Goal: Task Accomplishment & Management: Use online tool/utility

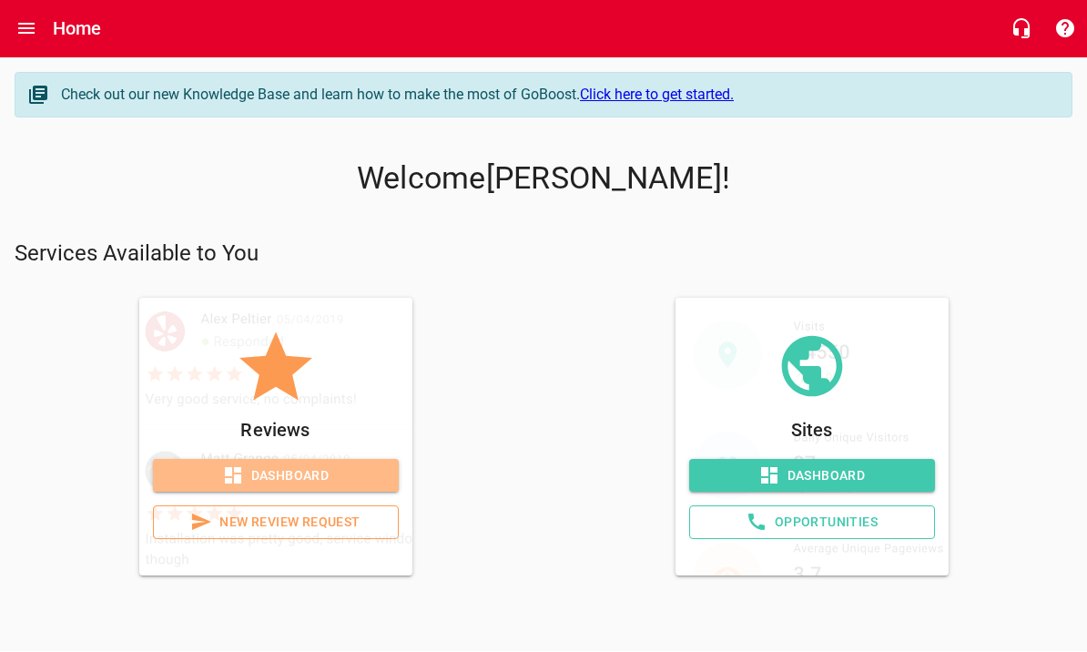
click at [341, 480] on span "Dashboard" at bounding box center [276, 476] width 217 height 23
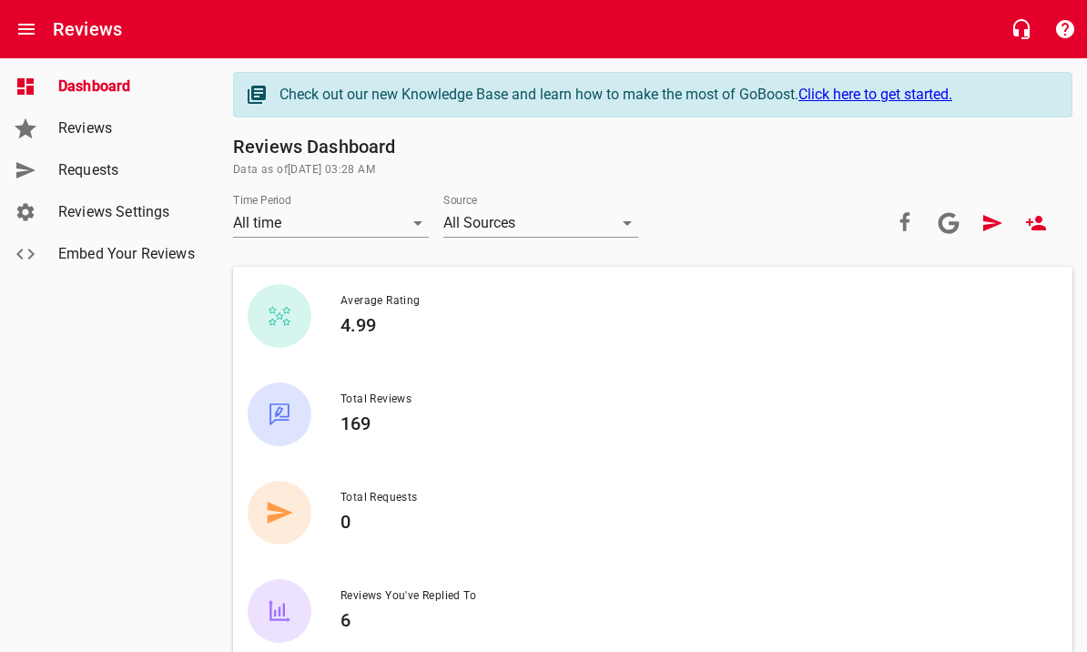
scroll to position [43, 0]
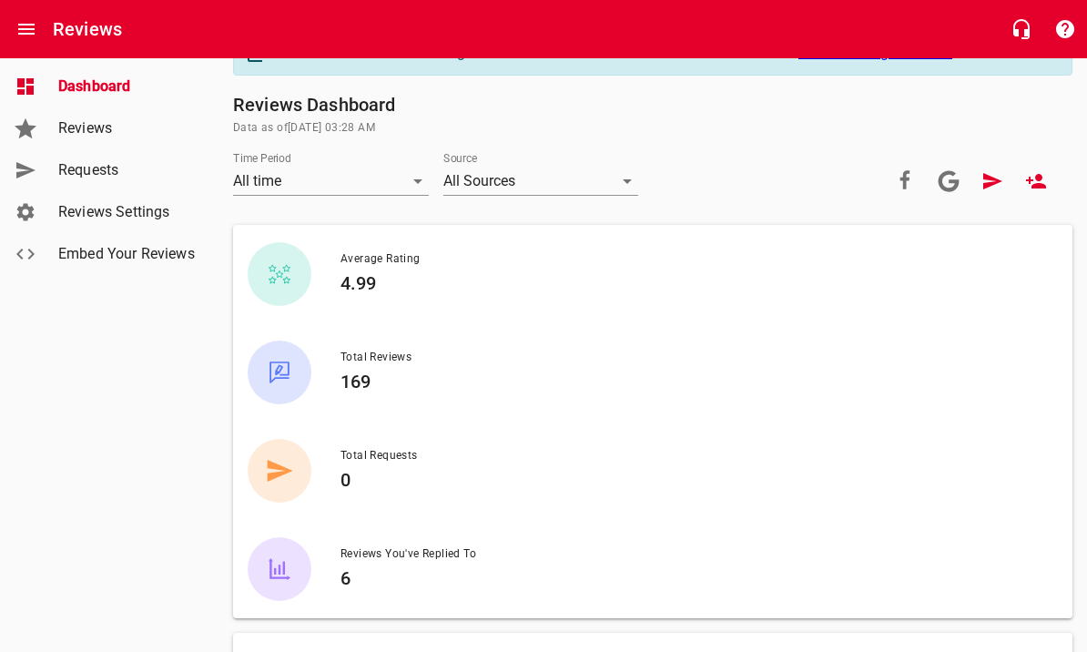
click at [117, 174] on span "Requests" at bounding box center [127, 170] width 138 height 22
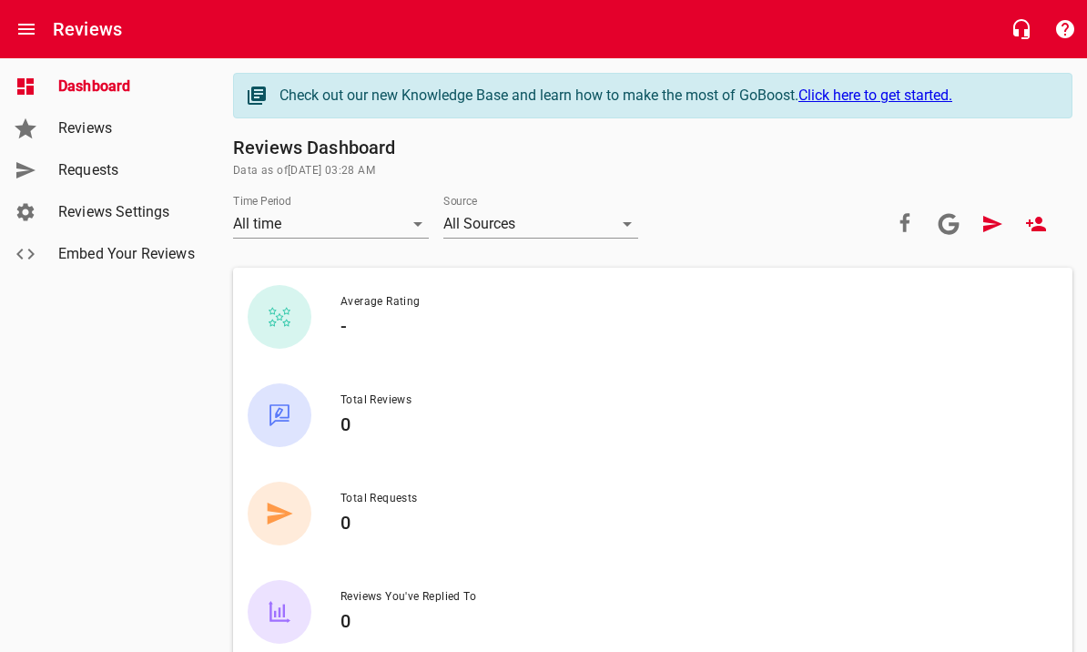
scroll to position [43, 0]
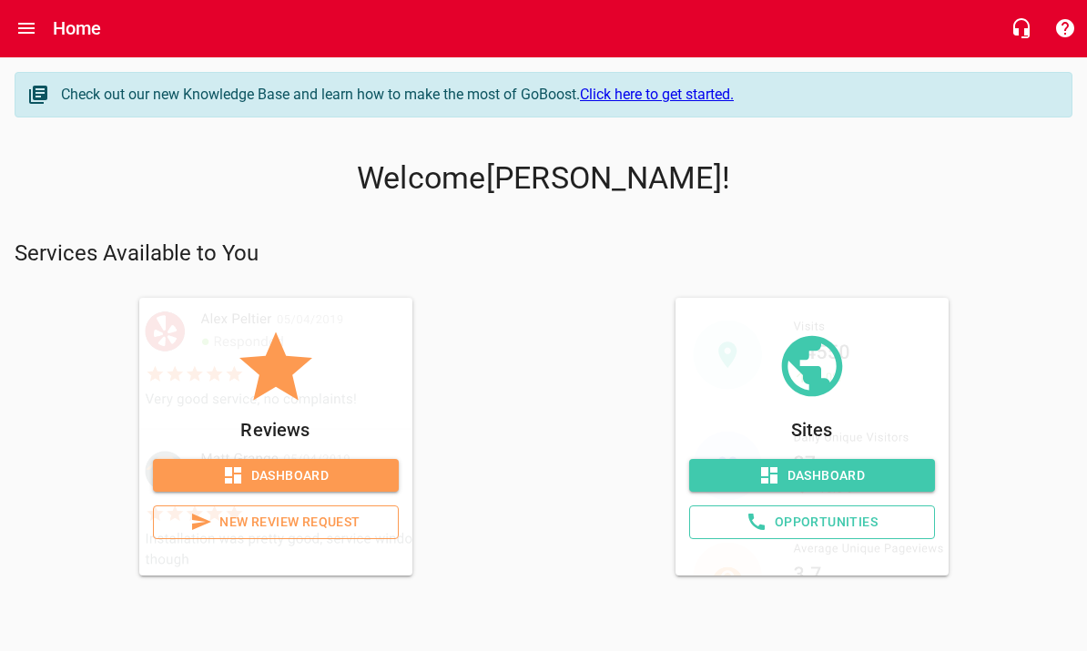
click at [884, 472] on span "Dashboard" at bounding box center [812, 476] width 217 height 23
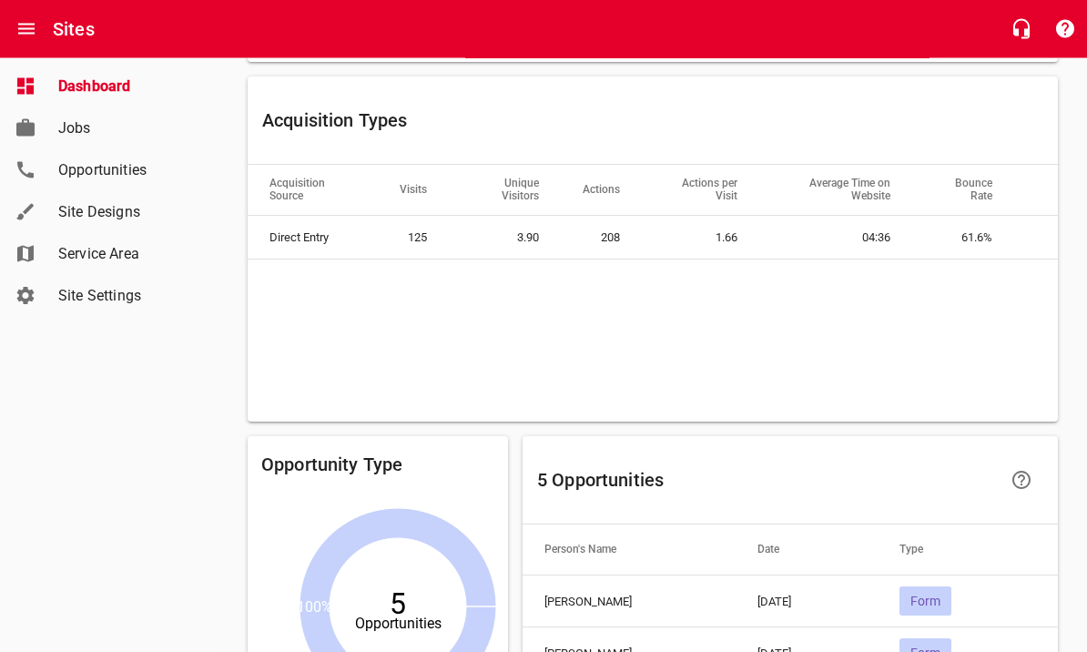
scroll to position [1714, 0]
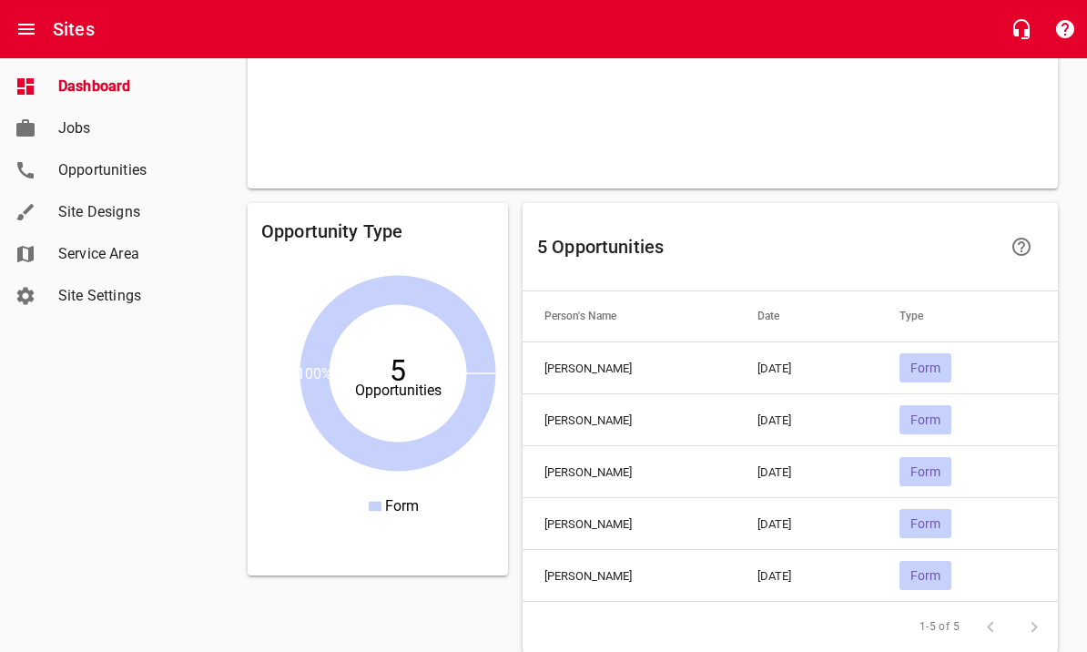
click at [407, 347] on icon "5 Opportunities 100%" at bounding box center [397, 382] width 273 height 273
click at [679, 238] on h6 "5 Opportunities" at bounding box center [766, 246] width 459 height 29
click at [98, 171] on span "Opportunities" at bounding box center [127, 170] width 138 height 22
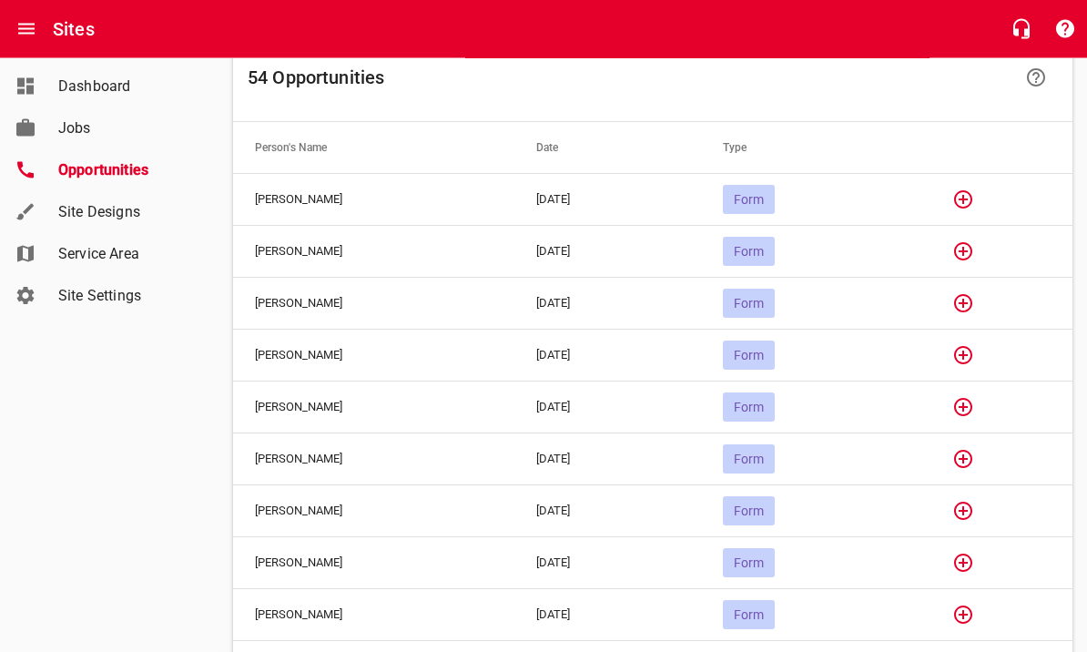
scroll to position [158, 0]
click at [280, 351] on td "Gary Pederson" at bounding box center [373, 354] width 281 height 52
click at [293, 358] on td "Gary Pederson" at bounding box center [373, 354] width 281 height 52
click at [290, 357] on td "Gary Pederson" at bounding box center [373, 354] width 281 height 52
click at [775, 355] on span "Form" at bounding box center [749, 354] width 52 height 15
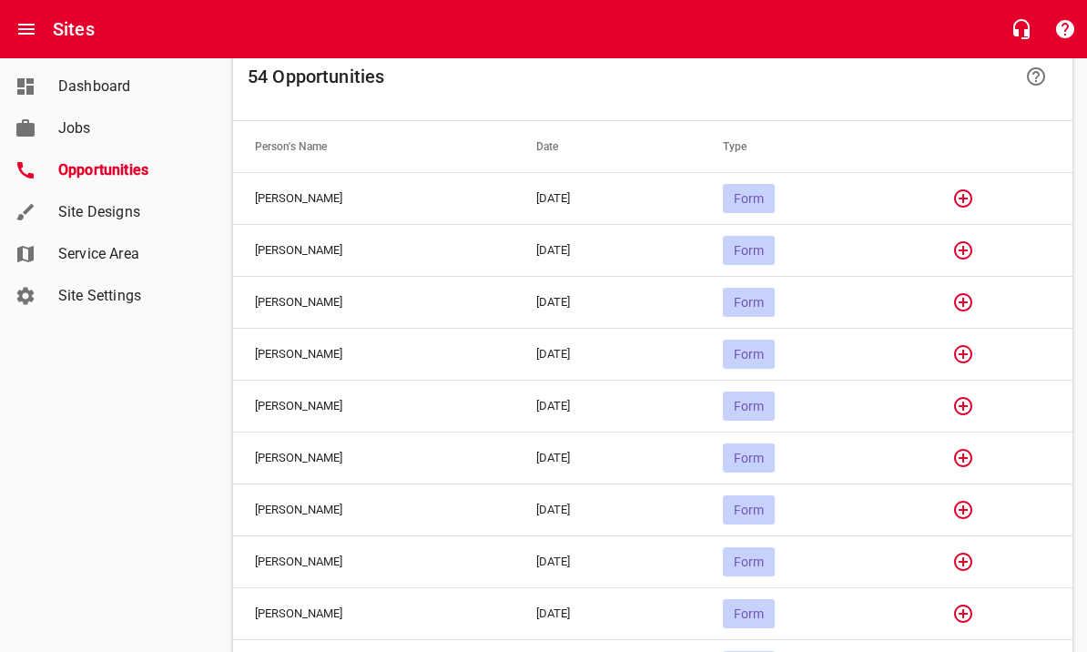
click at [973, 353] on icon "button" at bounding box center [963, 354] width 18 height 18
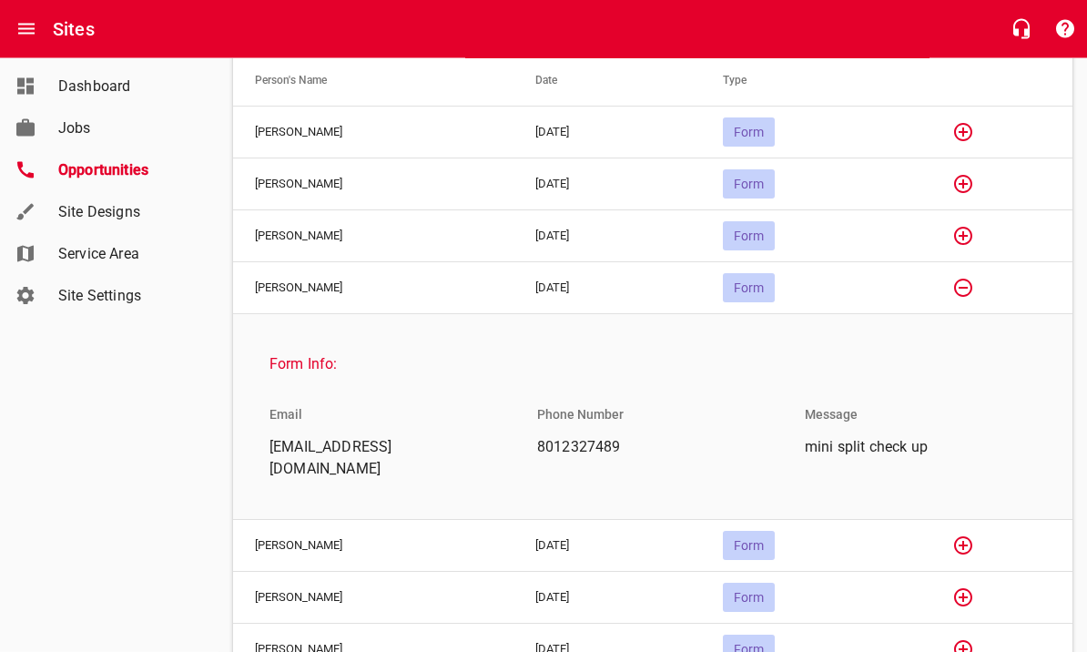
scroll to position [225, 0]
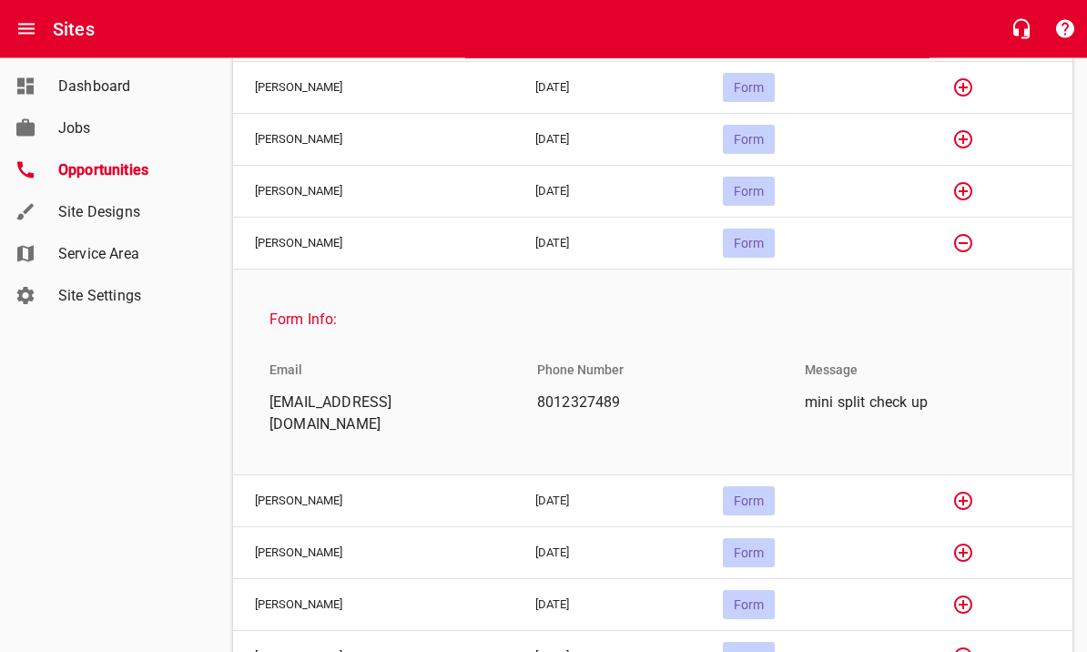
click at [973, 242] on icon "button" at bounding box center [963, 244] width 18 height 18
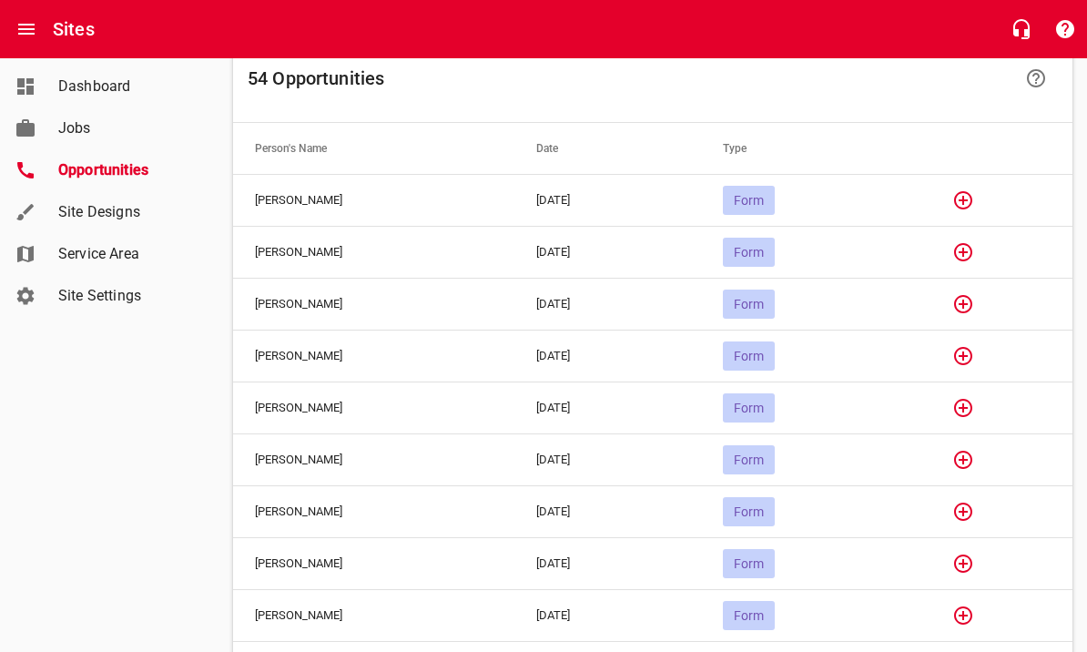
scroll to position [155, 0]
click at [974, 304] on icon "button" at bounding box center [964, 306] width 22 height 22
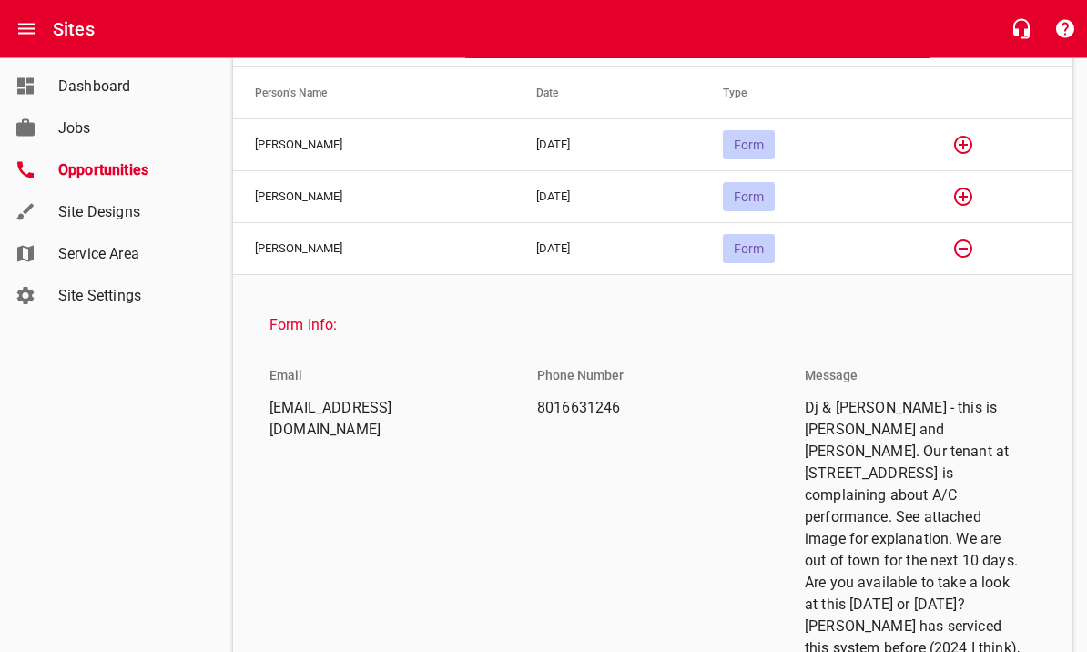
scroll to position [200, 0]
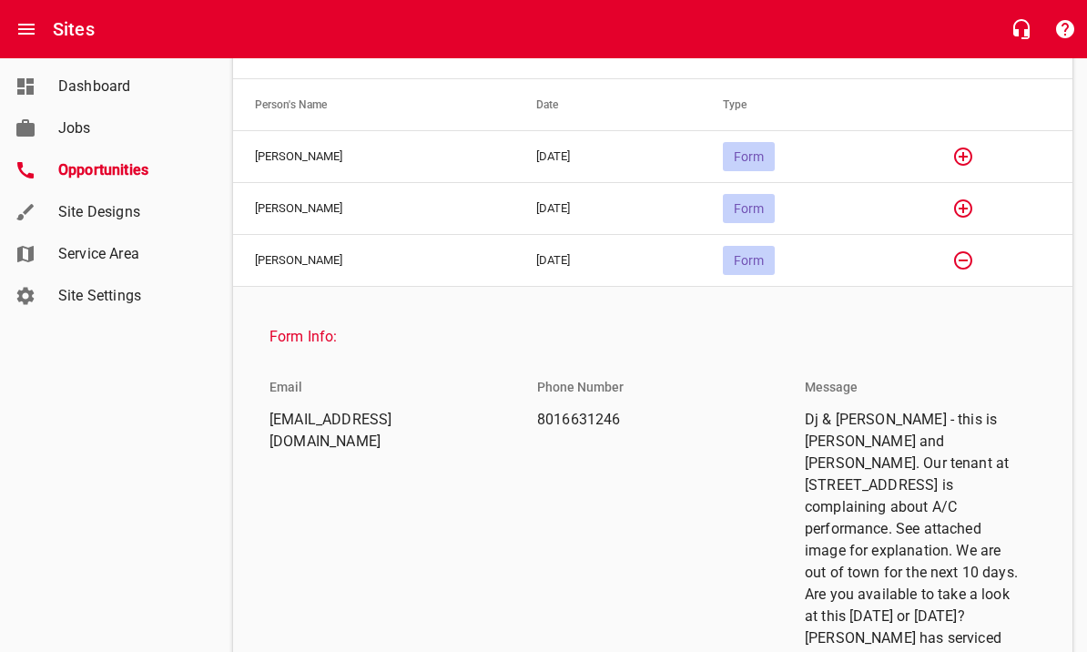
click at [977, 247] on button "button" at bounding box center [964, 261] width 44 height 44
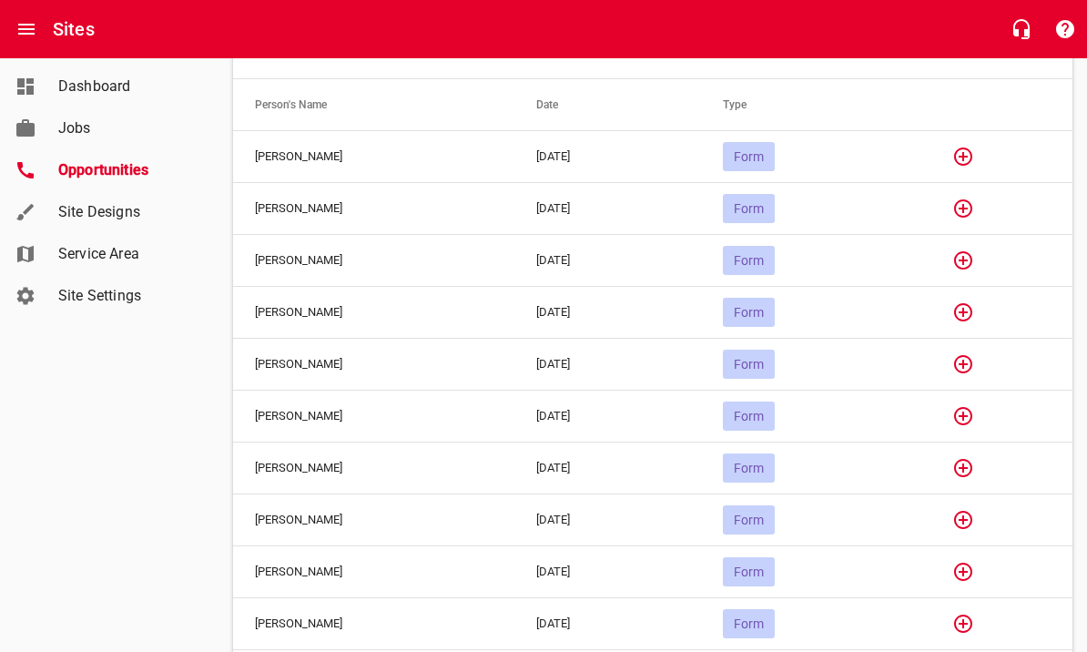
click at [985, 203] on button "button" at bounding box center [964, 209] width 44 height 44
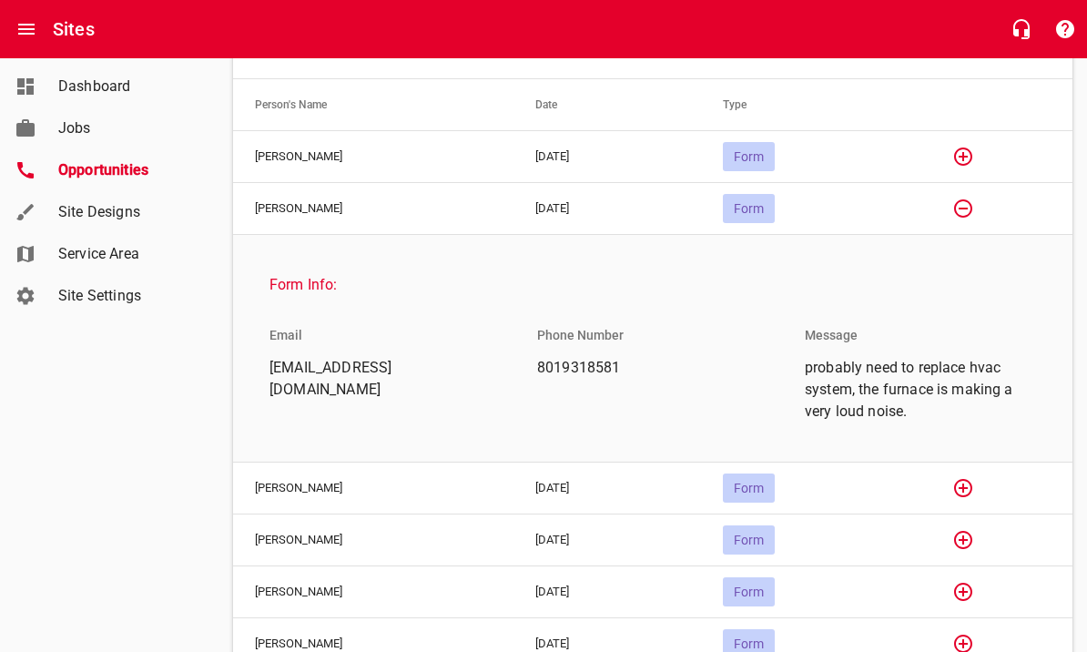
click at [974, 213] on icon "button" at bounding box center [964, 209] width 22 height 22
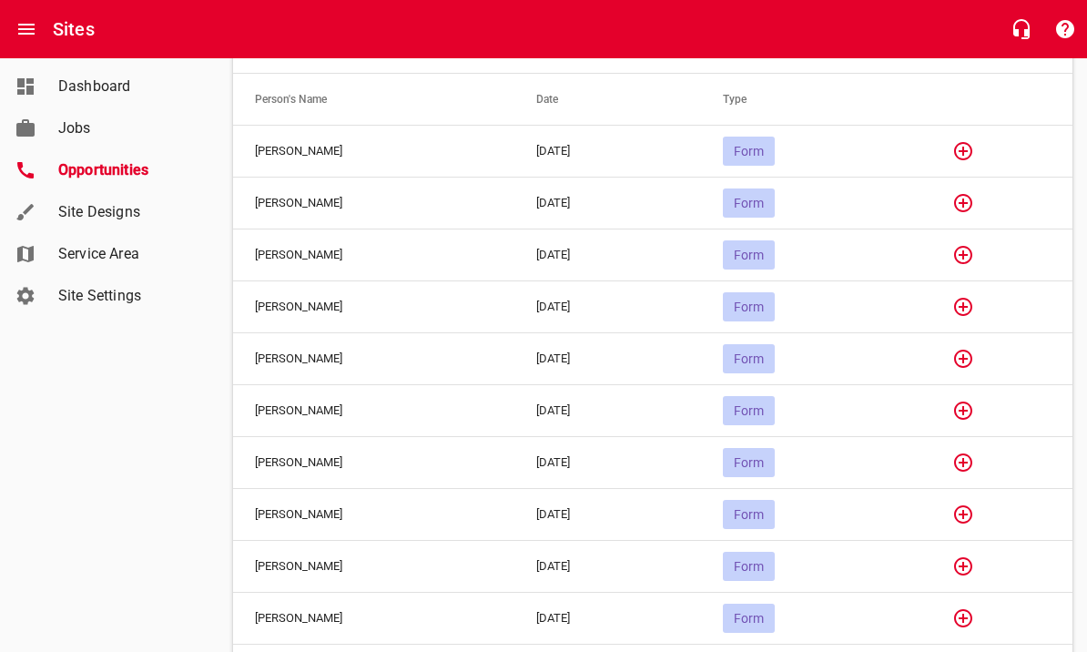
scroll to position [213, 0]
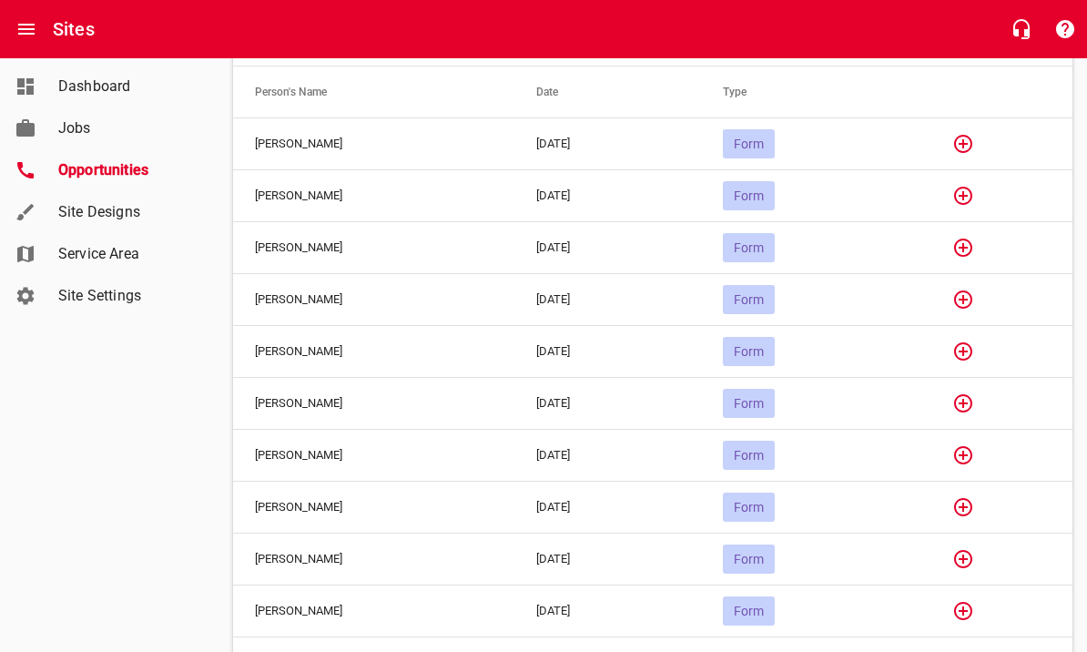
click at [974, 512] on icon "button" at bounding box center [964, 507] width 22 height 22
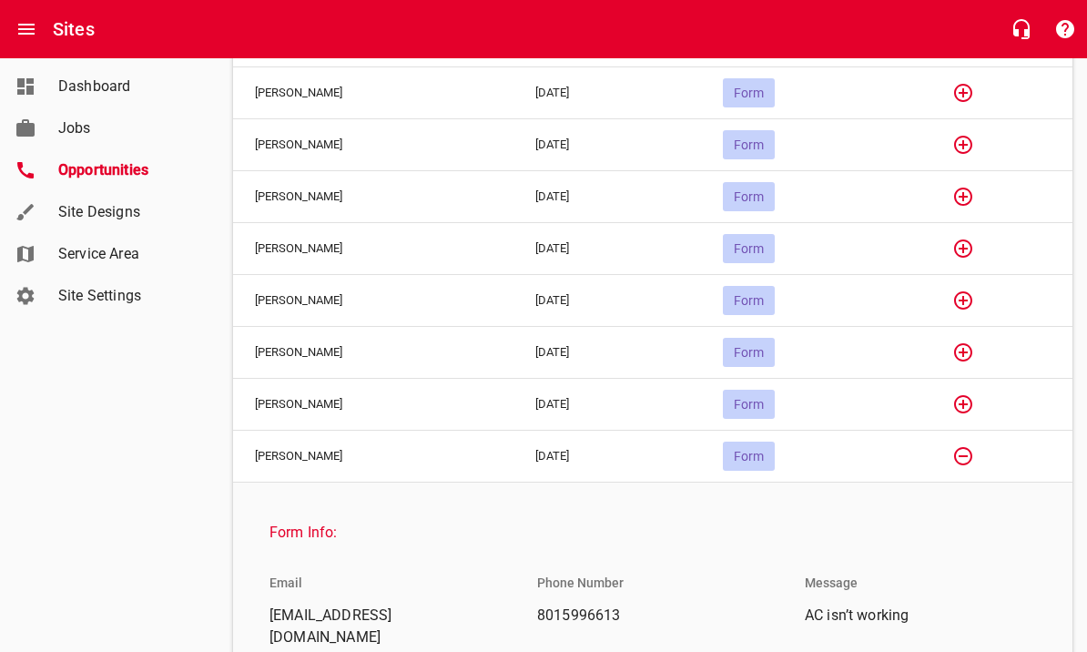
scroll to position [277, 0]
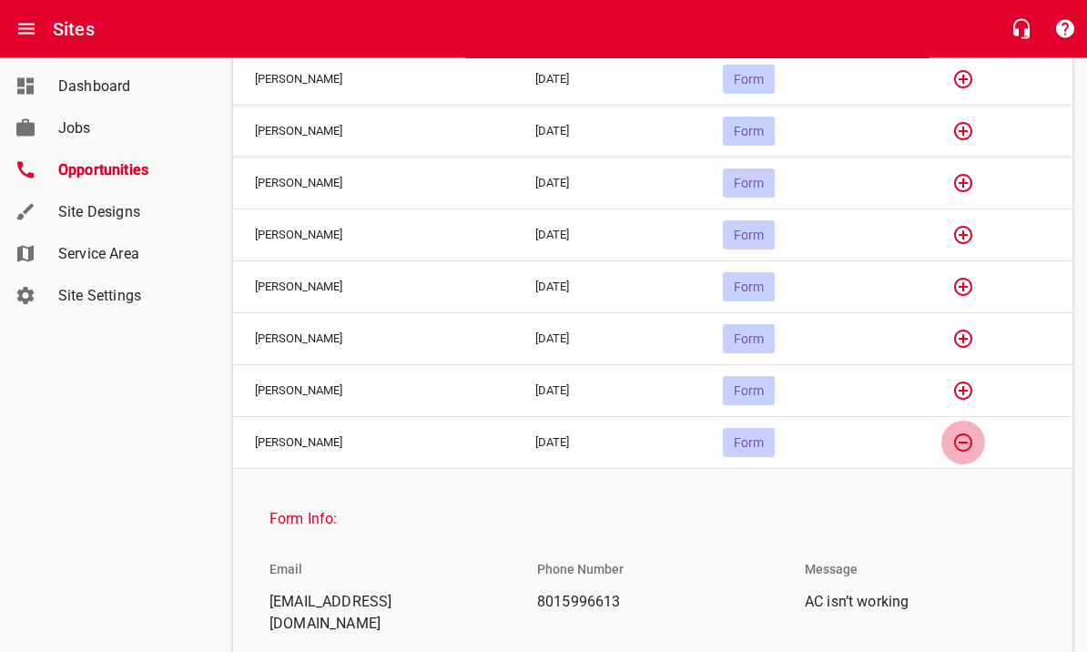
click at [968, 444] on icon "button" at bounding box center [964, 444] width 22 height 22
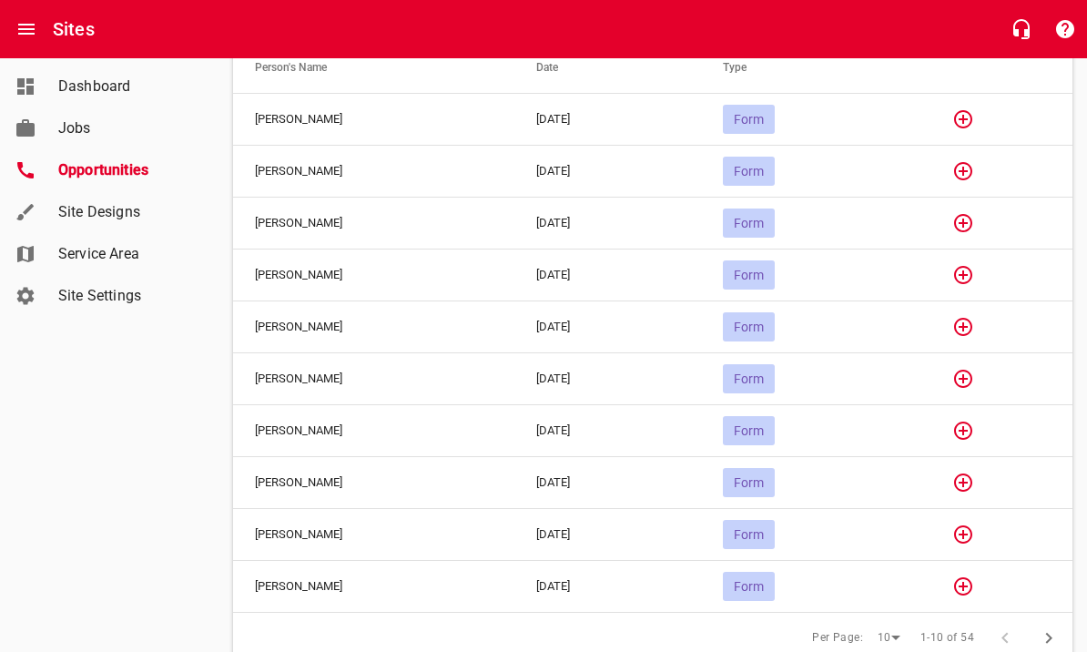
click at [974, 384] on icon "button" at bounding box center [964, 379] width 22 height 22
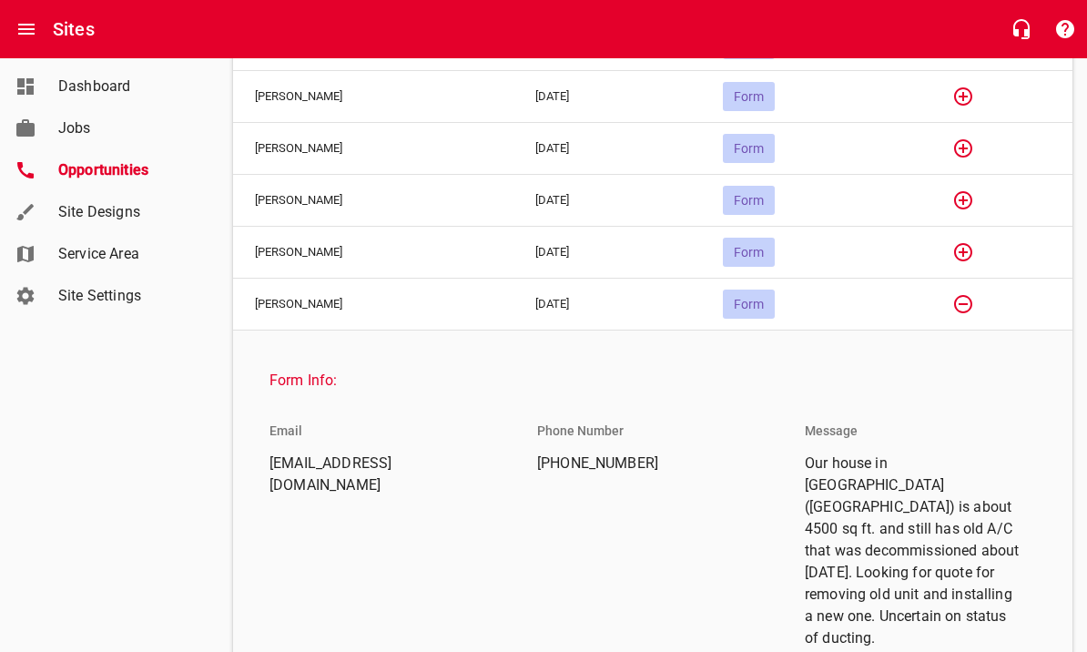
scroll to position [311, 0]
click at [973, 303] on icon "button" at bounding box center [964, 305] width 22 height 22
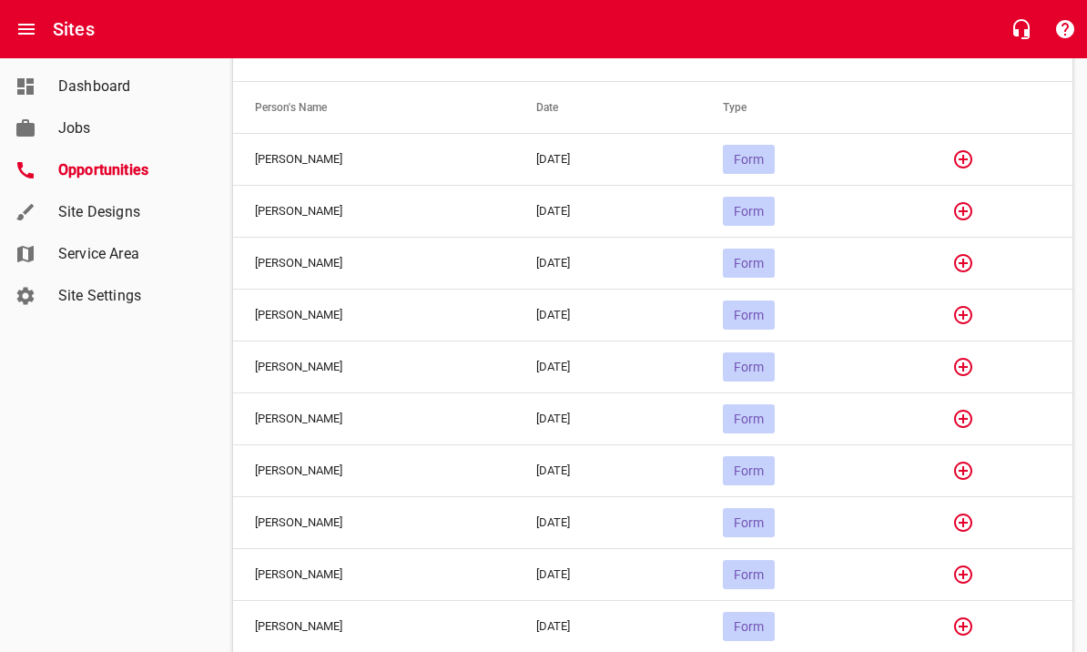
scroll to position [191, 0]
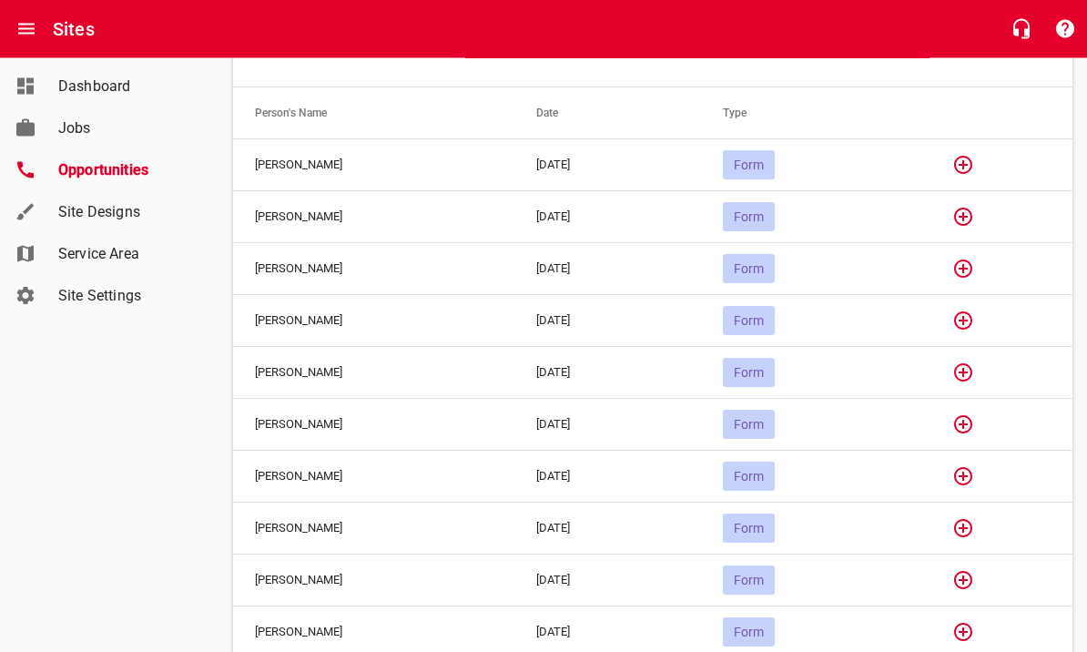
click at [974, 372] on icon "button" at bounding box center [964, 373] width 22 height 22
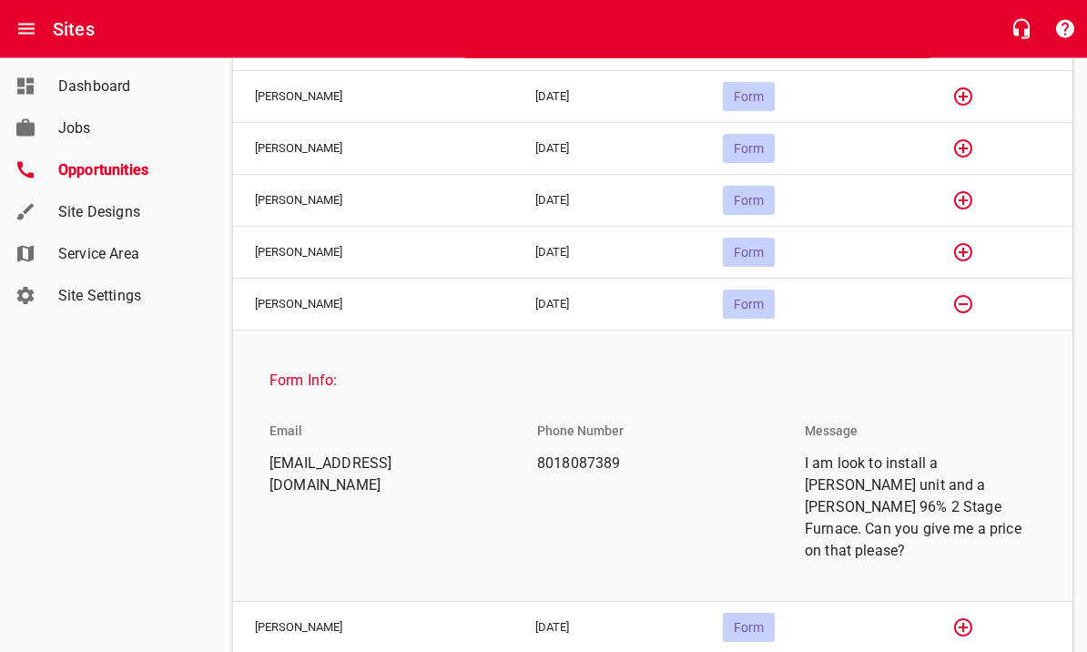
scroll to position [261, 0]
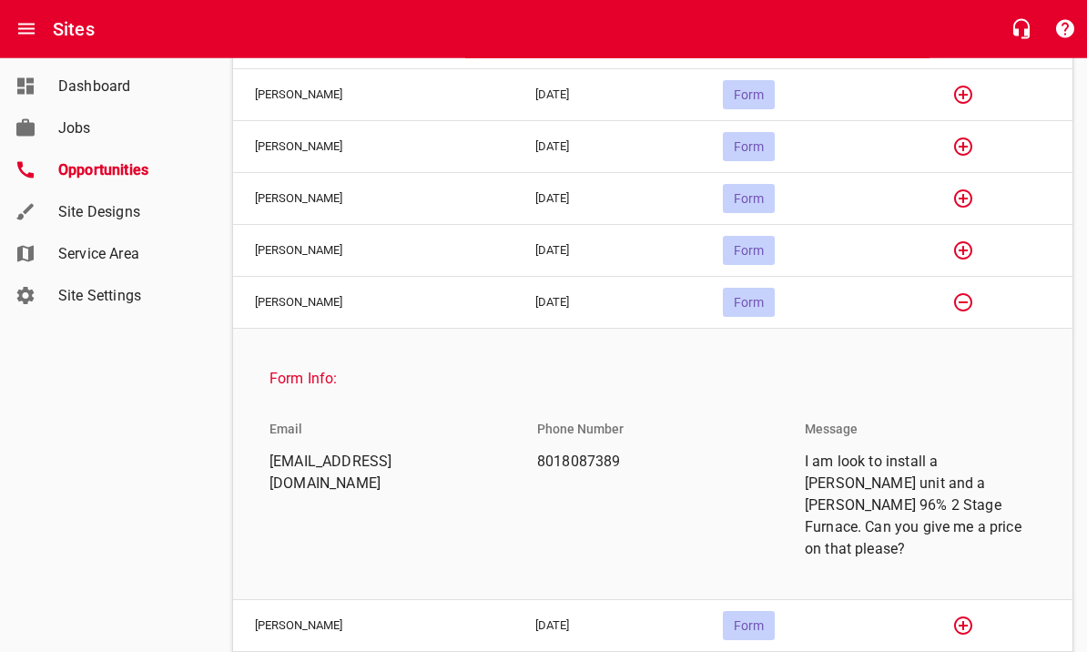
click at [964, 309] on icon "button" at bounding box center [964, 303] width 22 height 22
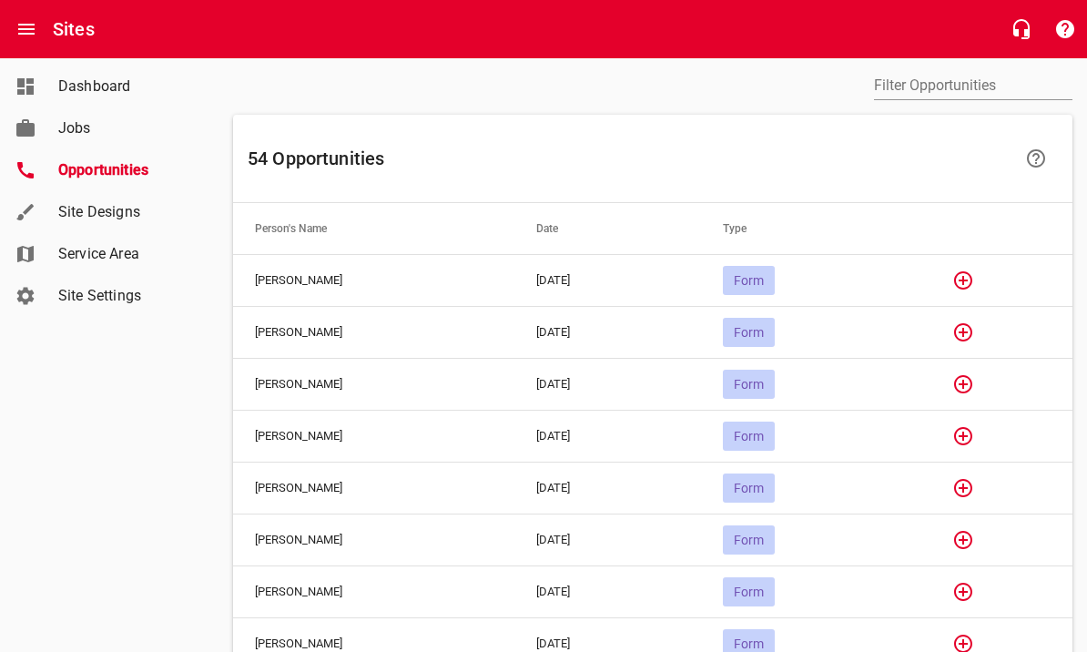
scroll to position [0, 0]
